Goal: Transaction & Acquisition: Register for event/course

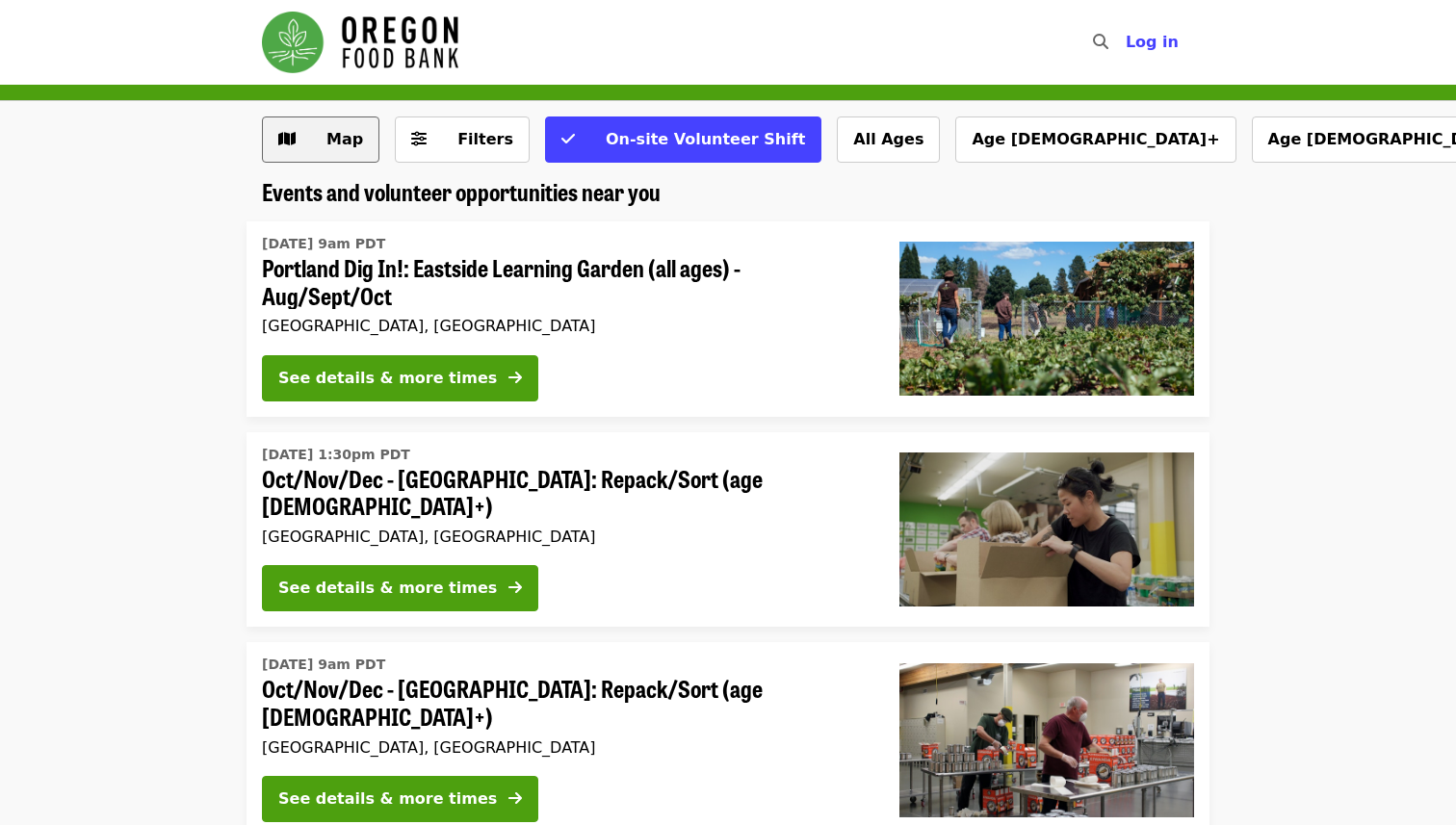
click at [348, 143] on span "Map" at bounding box center [344, 139] width 36 height 19
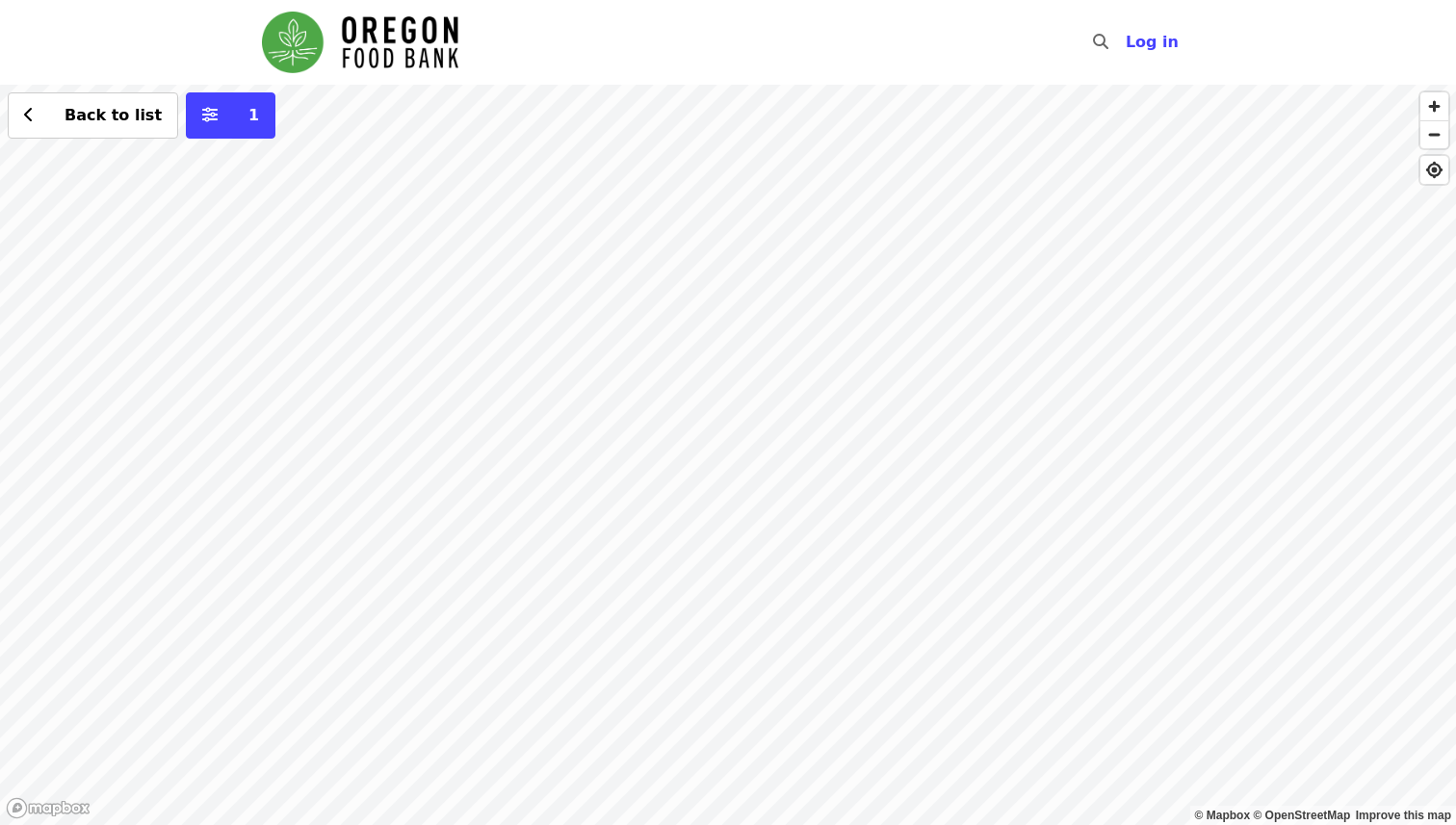
click at [43, 647] on div "Back to list 1" at bounding box center [728, 454] width 1456 height 740
click at [57, 695] on span "See 2 actions at this location" at bounding box center [171, 691] width 252 height 19
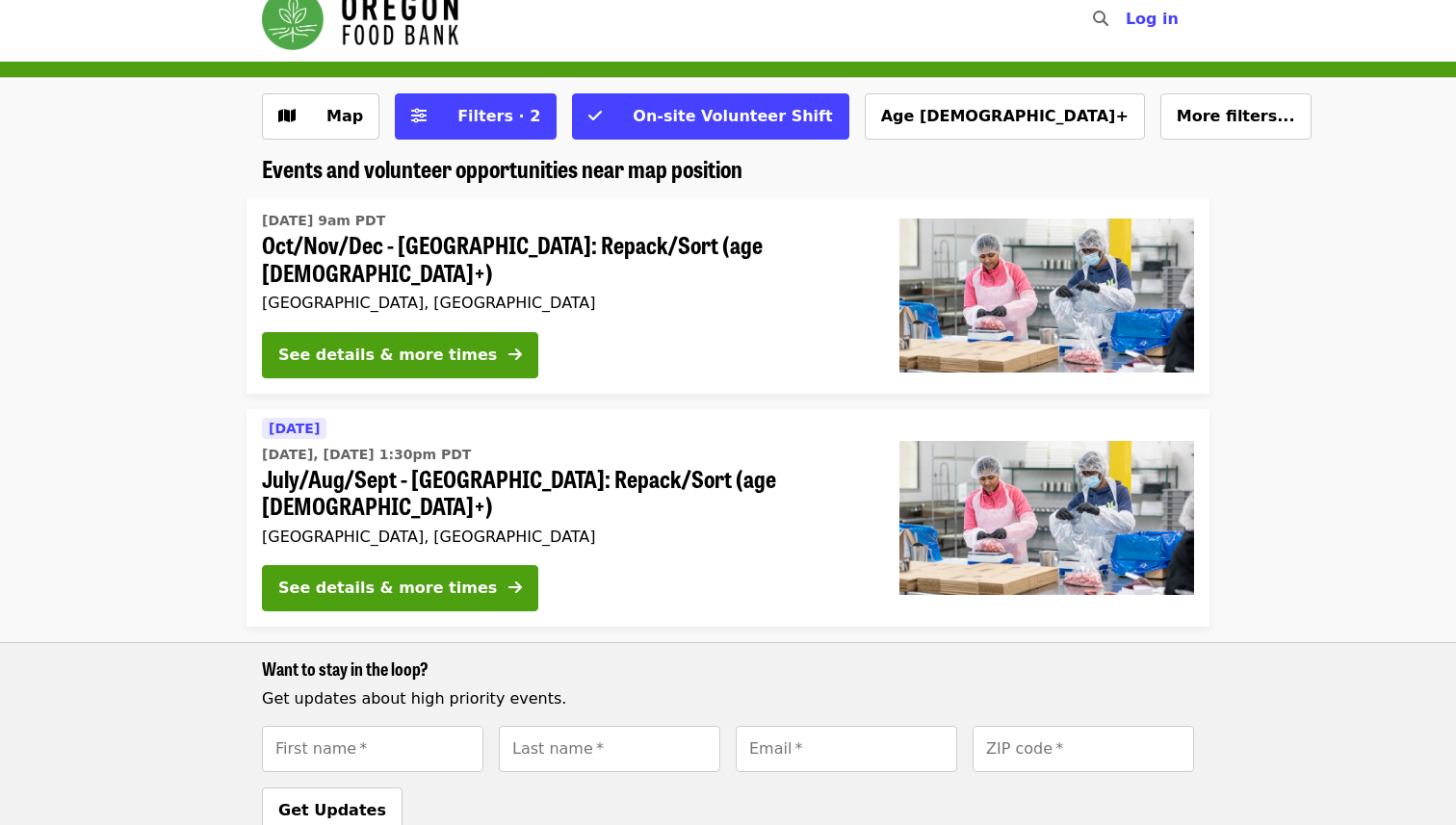
scroll to position [26, 0]
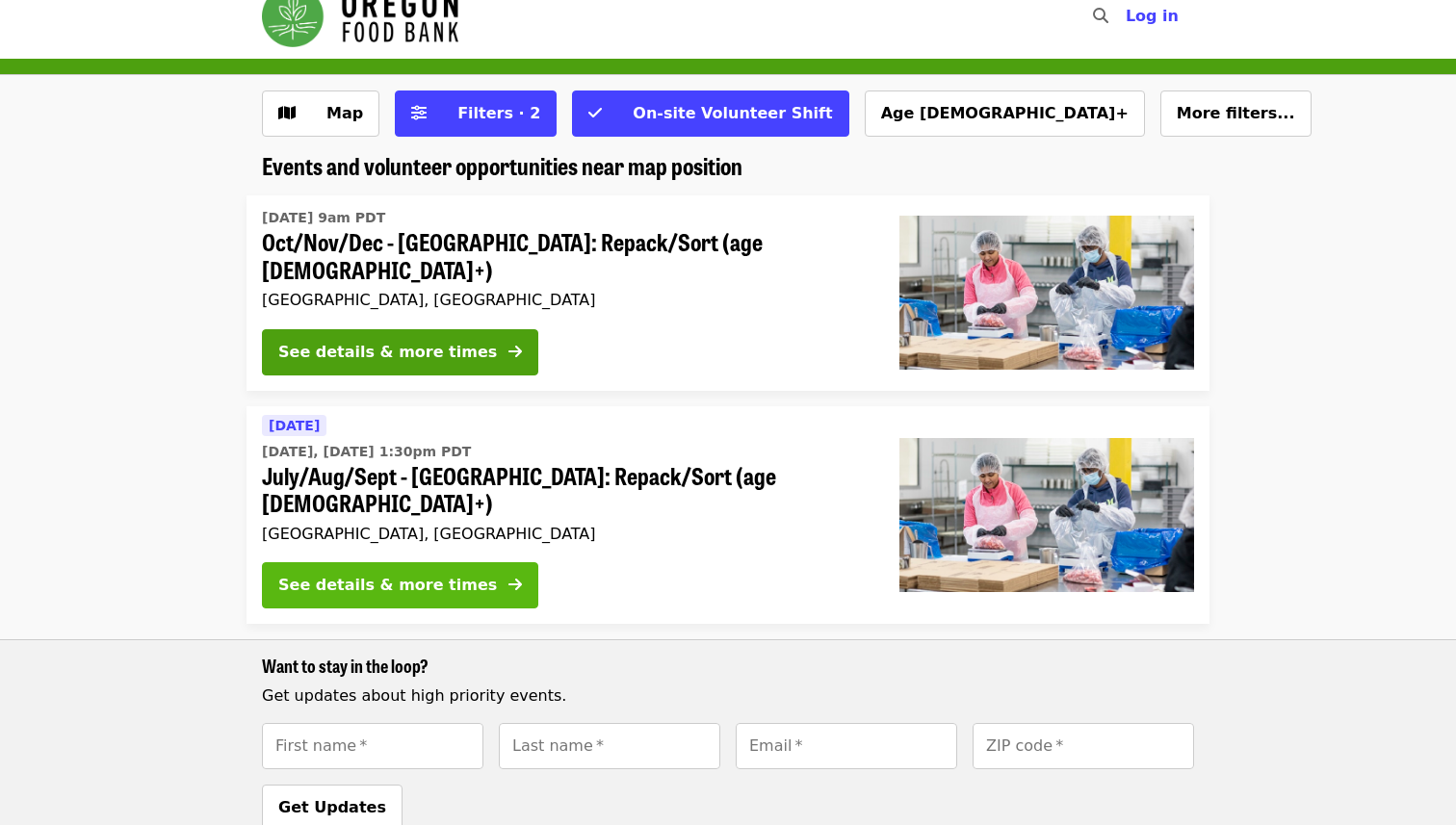
click at [441, 573] on div "See details & more times" at bounding box center [388, 584] width 218 height 23
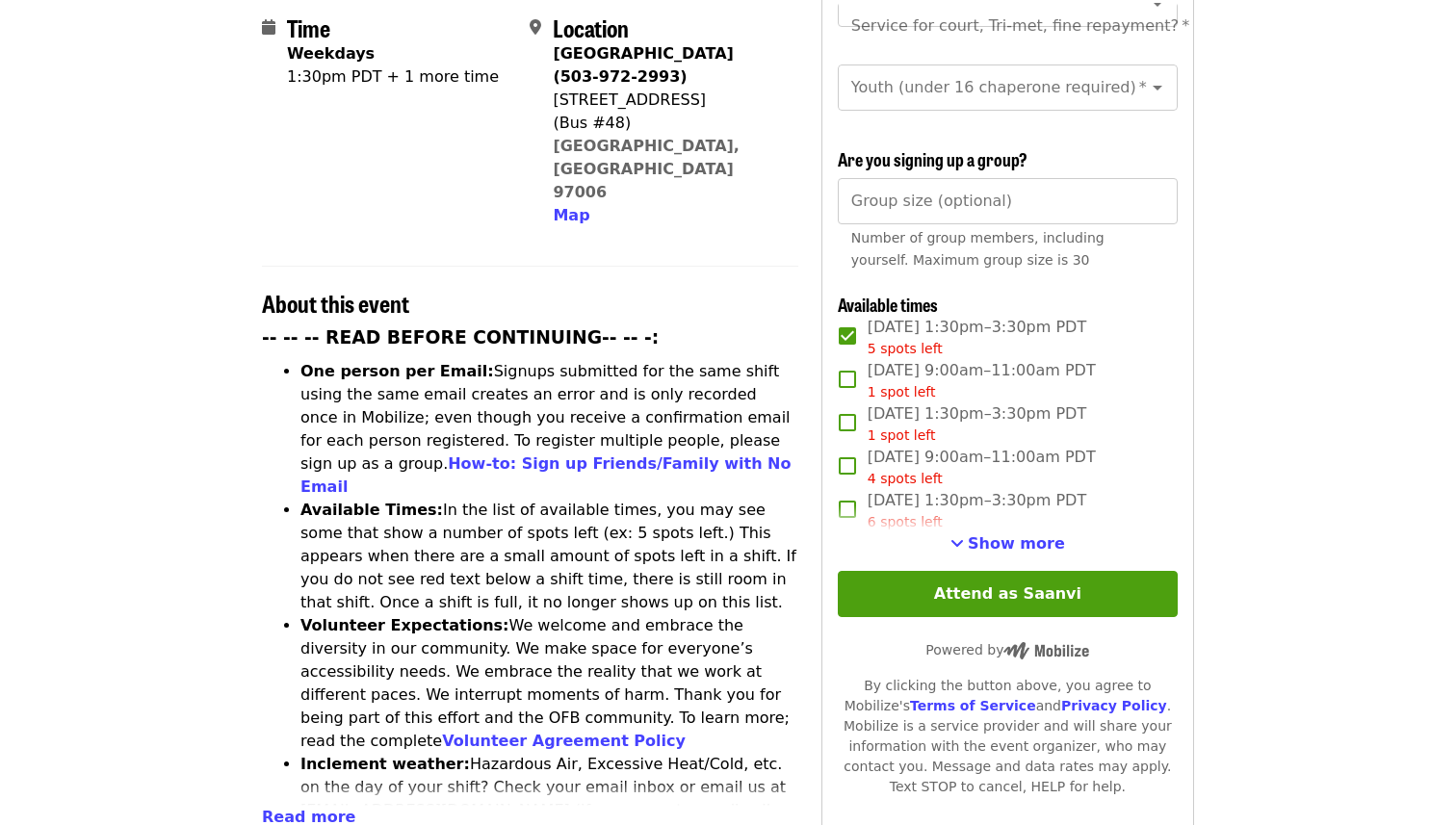
scroll to position [501, 0]
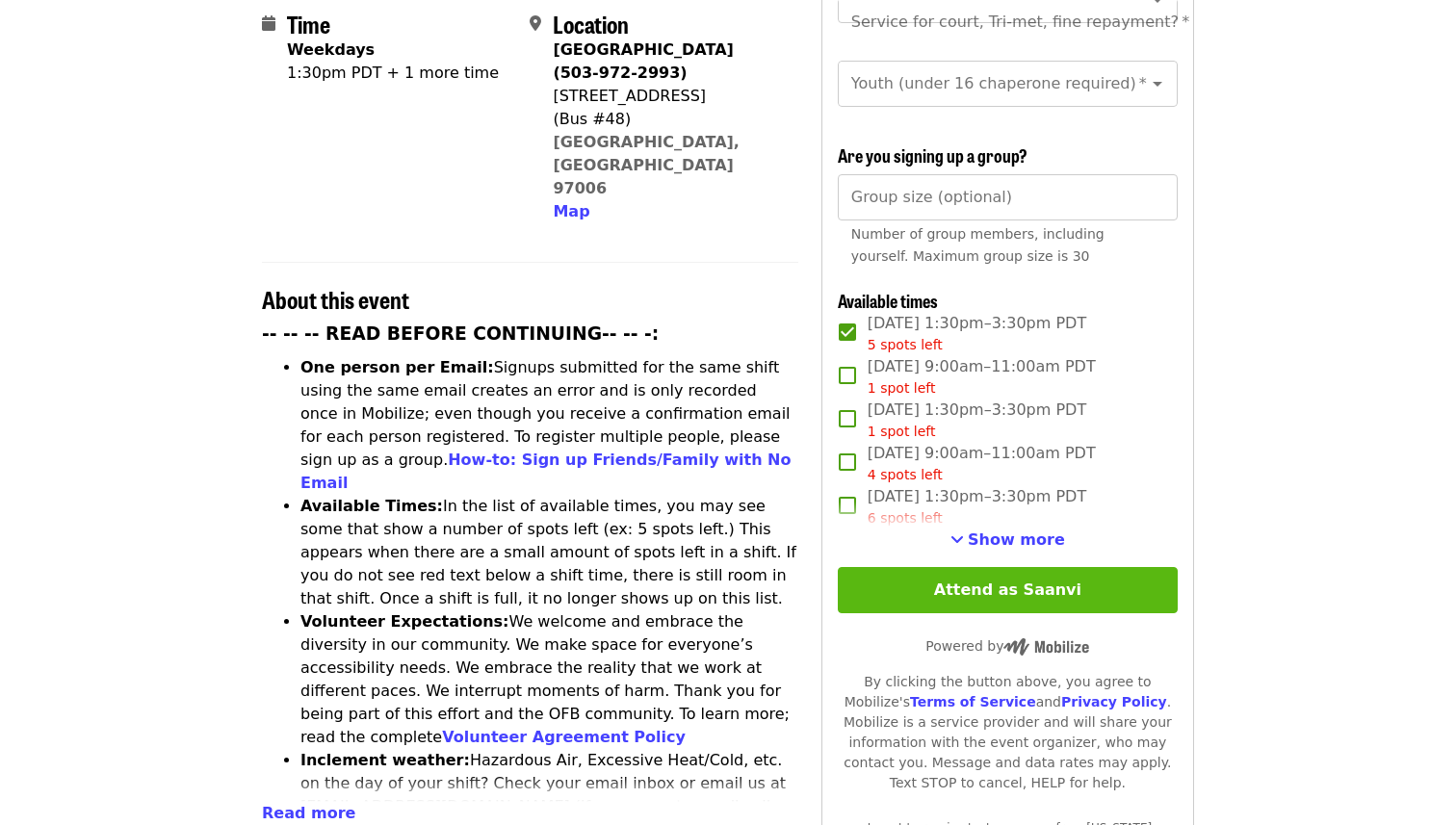
click at [968, 566] on button "Attend as Saanvi" at bounding box center [1006, 589] width 339 height 46
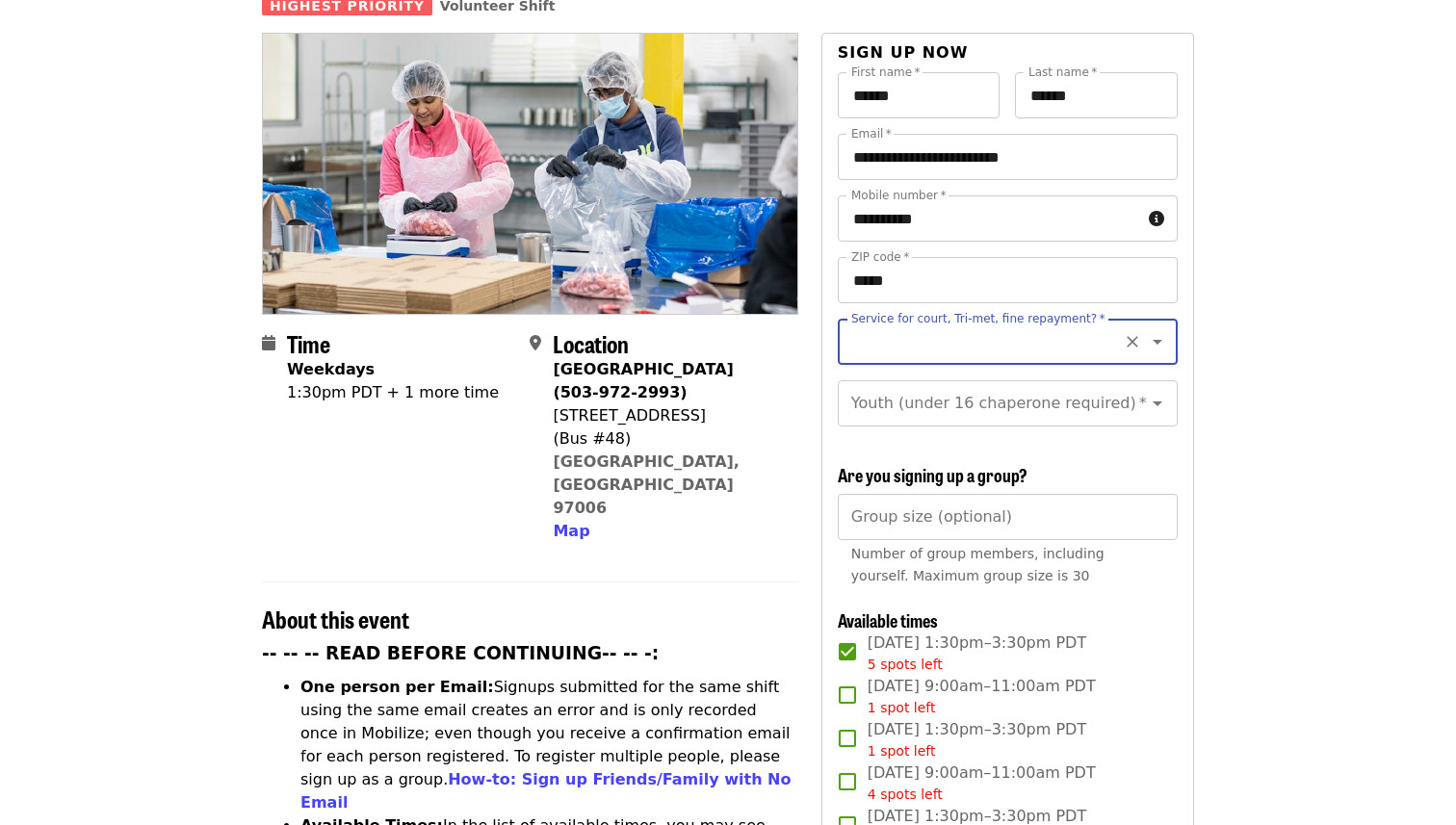
scroll to position [173, 0]
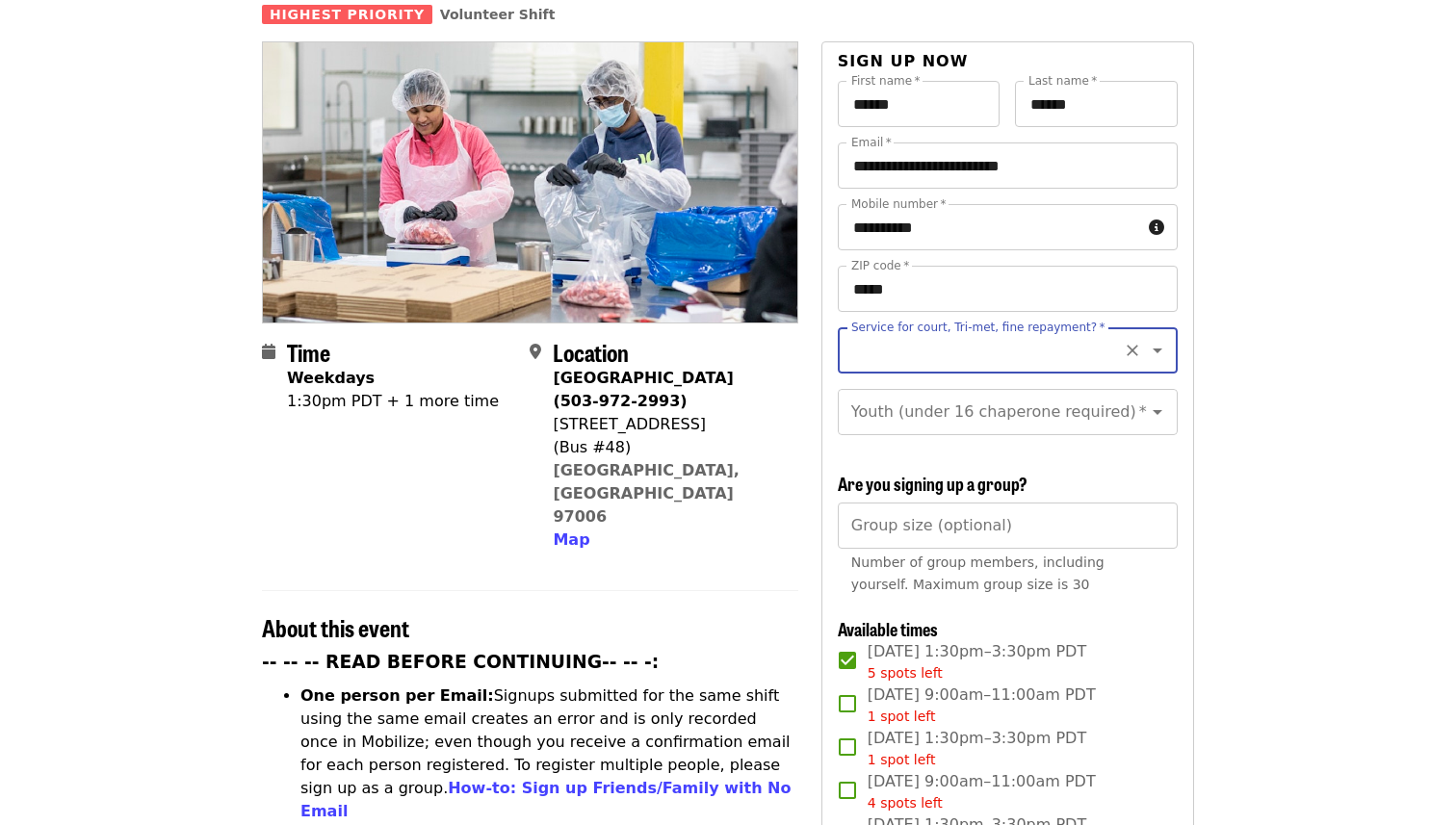
click at [1152, 338] on icon "Open" at bounding box center [1156, 349] width 23 height 23
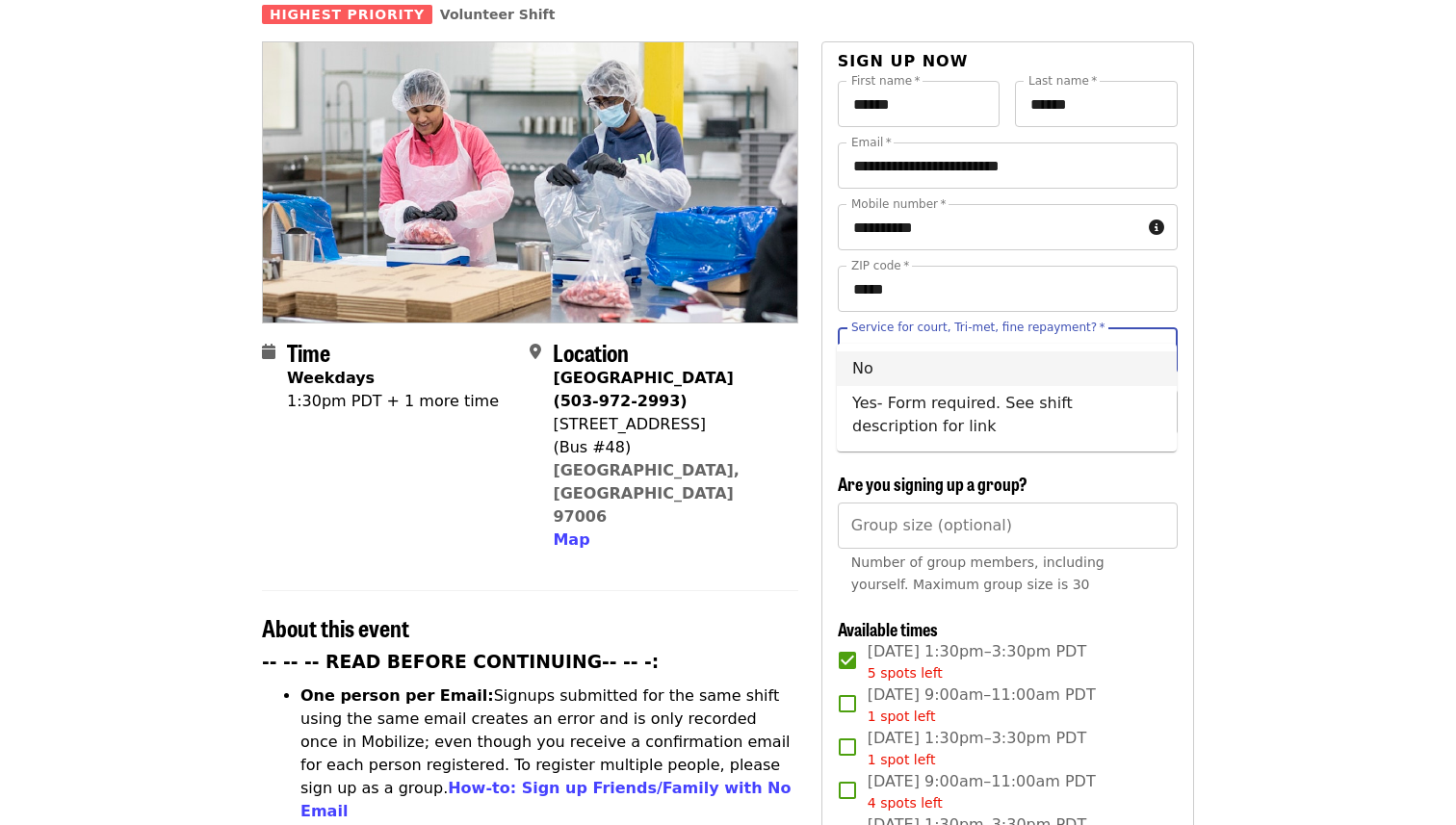
click at [892, 383] on li "No" at bounding box center [1005, 368] width 339 height 34
type input "**"
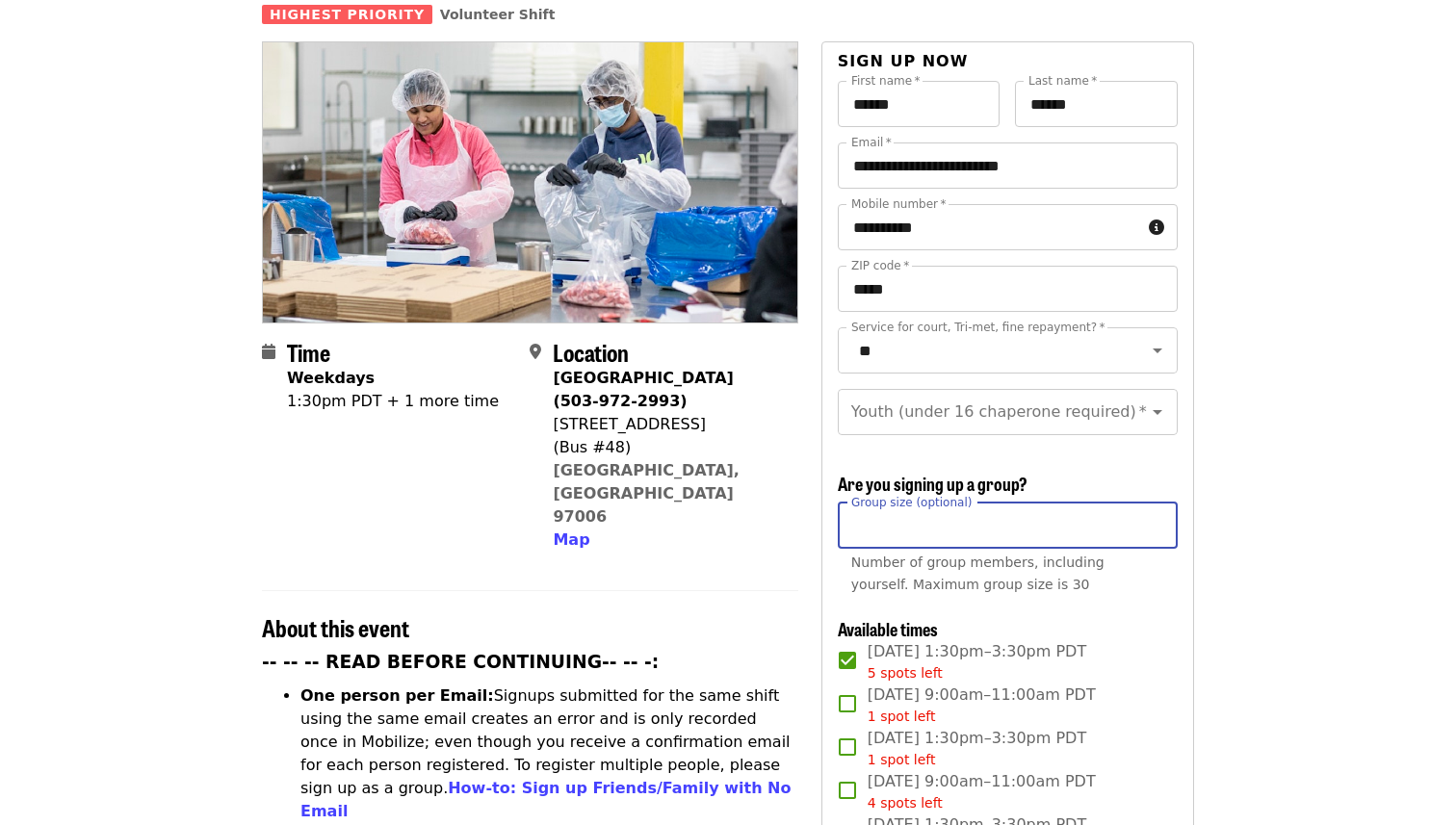
type input "*"
click at [1152, 502] on input "*" at bounding box center [1006, 525] width 339 height 46
click at [1151, 400] on icon "Open" at bounding box center [1156, 411] width 23 height 23
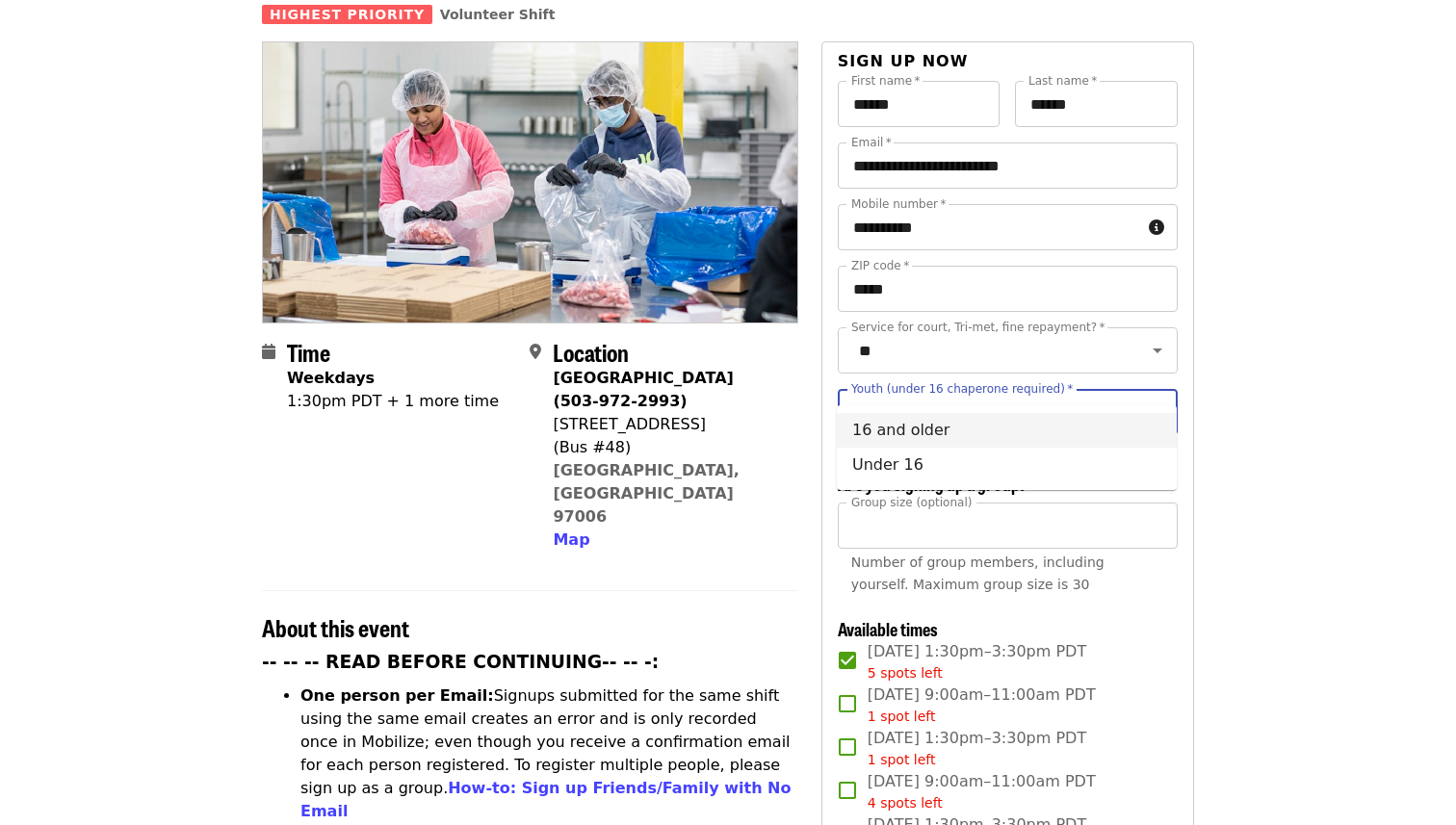
click at [1008, 439] on li "16 and older" at bounding box center [1005, 430] width 339 height 34
type input "**********"
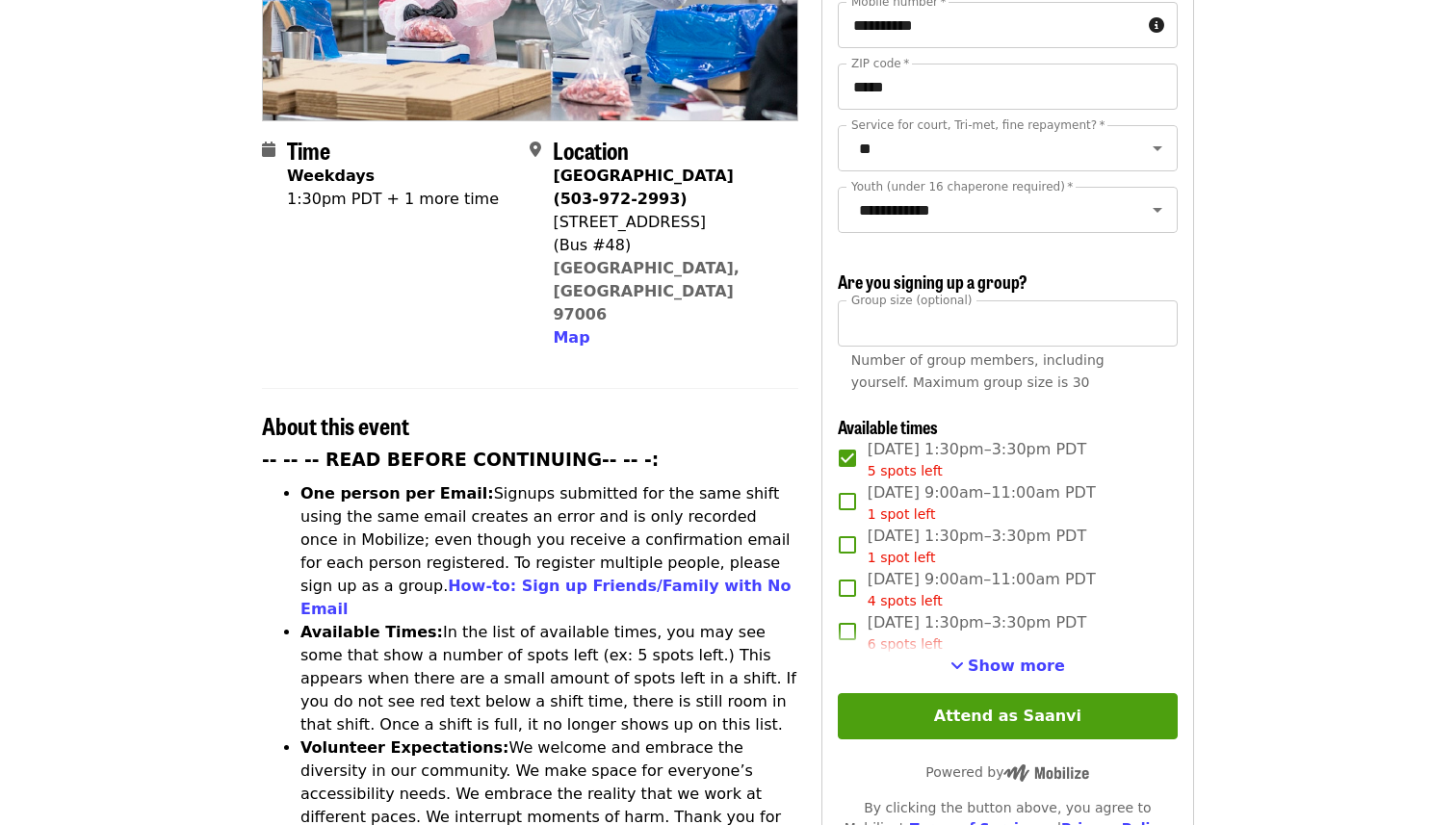
scroll to position [539, 0]
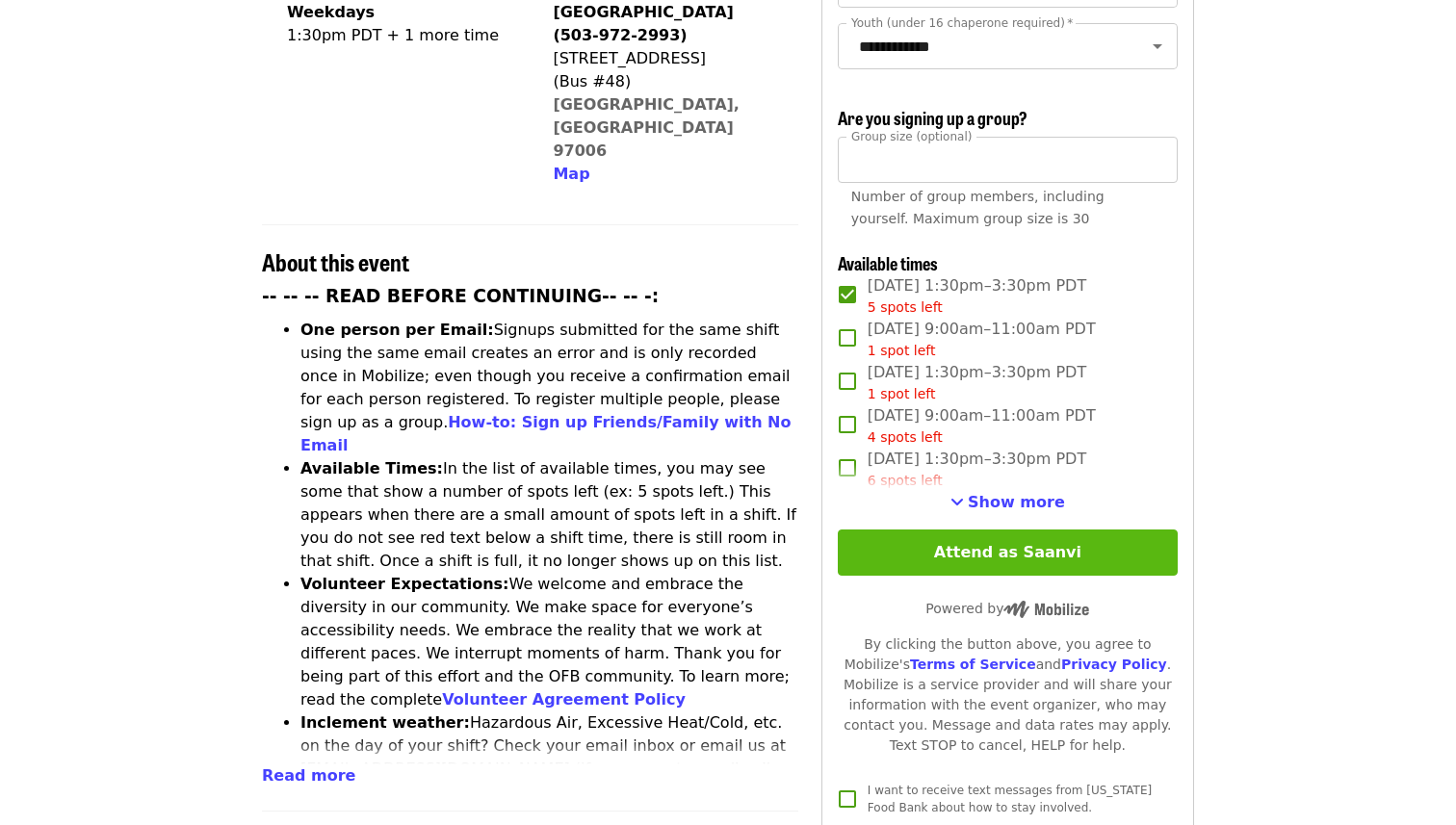
click at [1055, 529] on button "Attend as Saanvi" at bounding box center [1006, 552] width 339 height 46
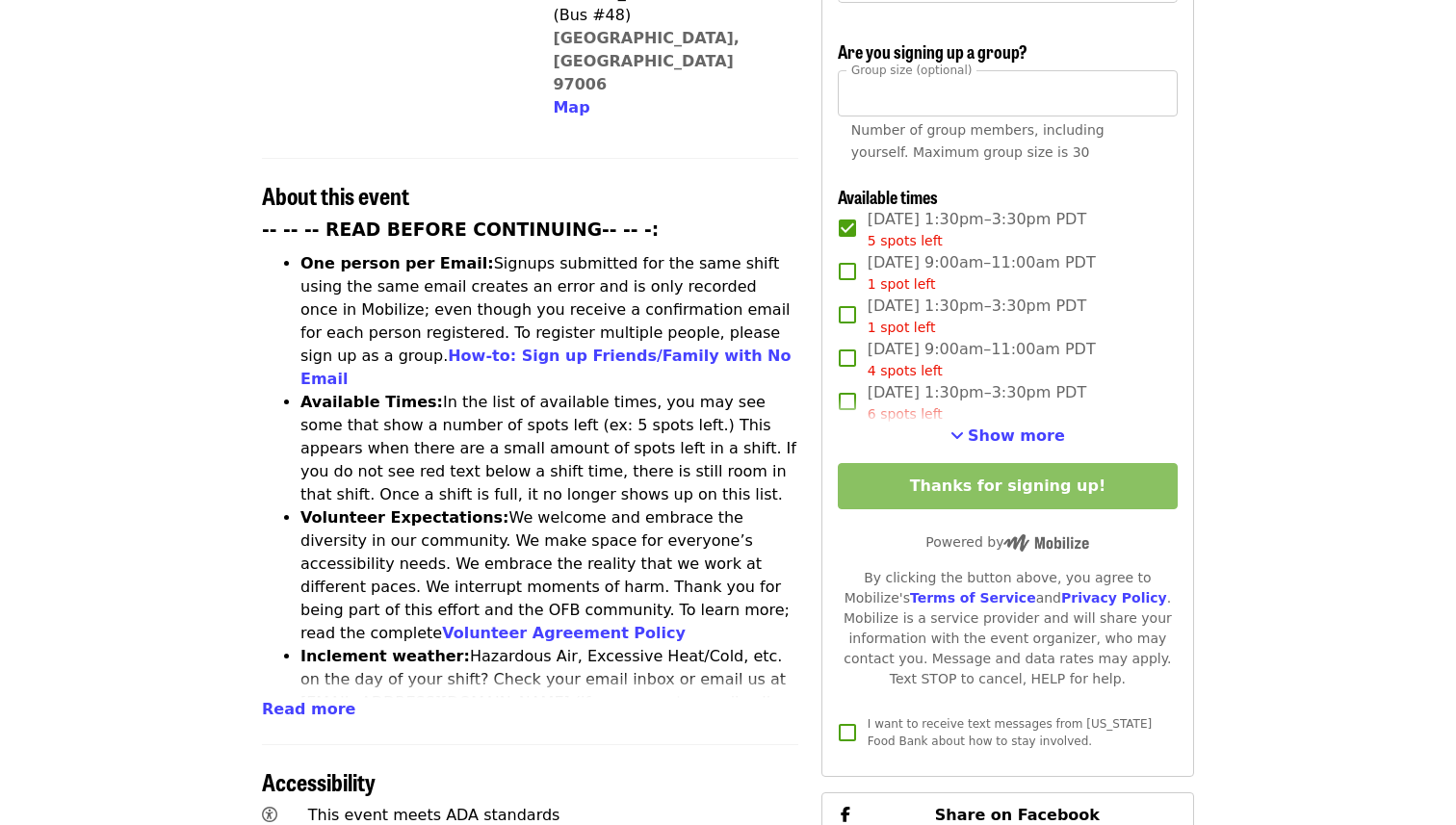
scroll to position [609, 0]
